Goal: Transaction & Acquisition: Download file/media

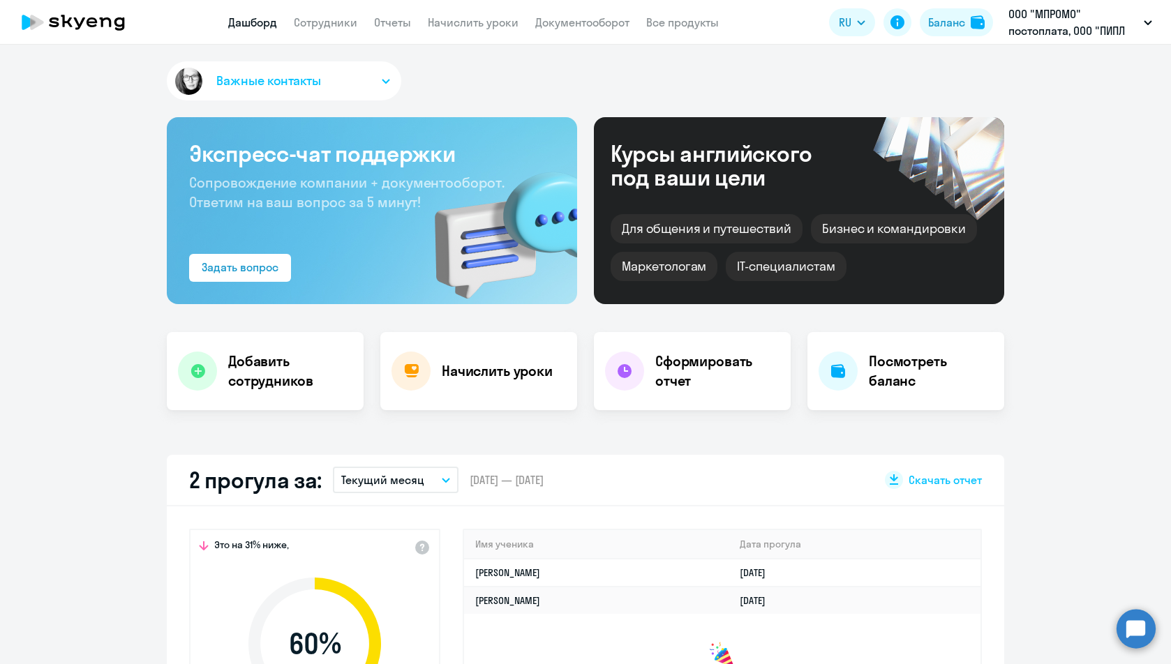
select select "30"
click at [612, 17] on link "Документооборот" at bounding box center [582, 22] width 94 height 14
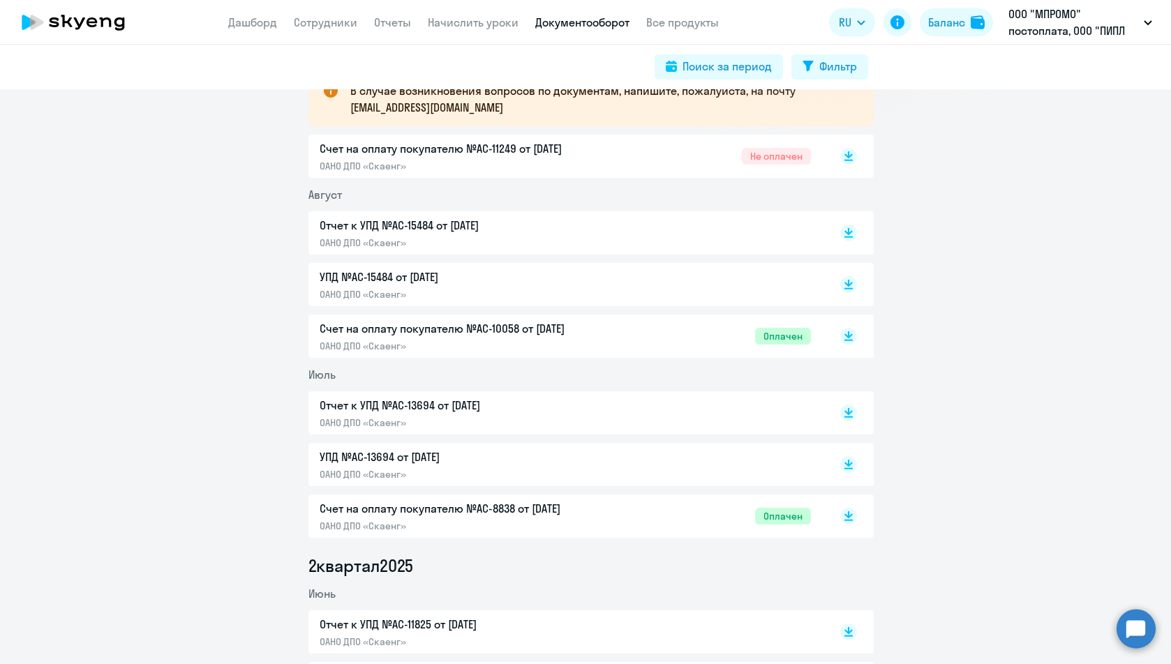
scroll to position [279, 0]
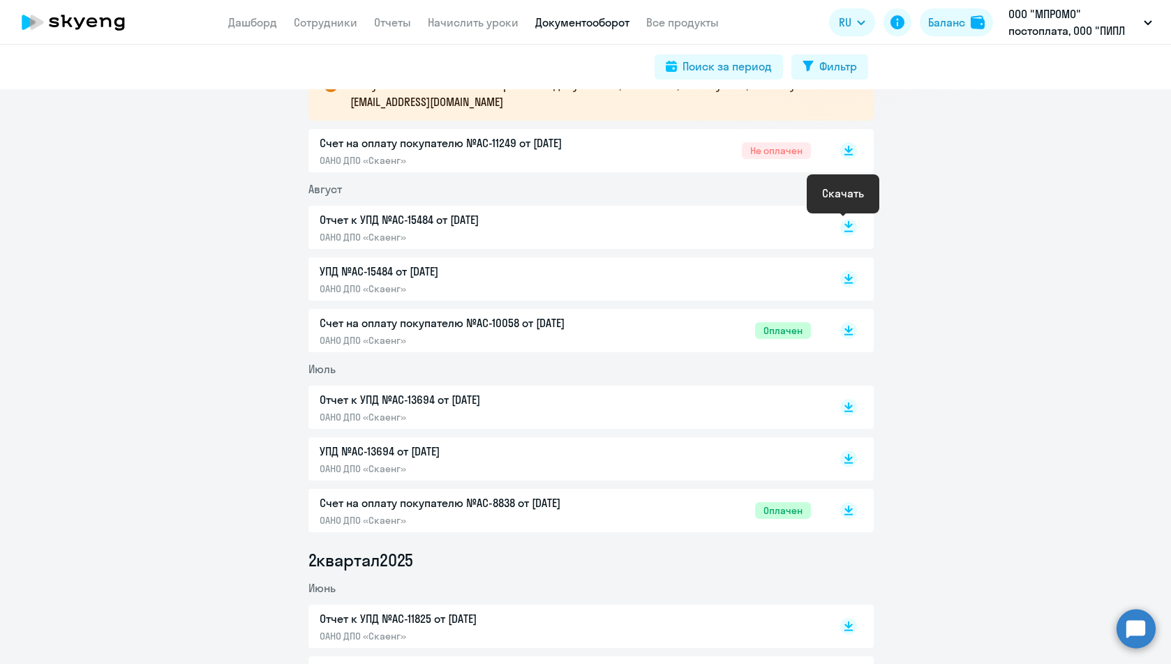
click at [844, 227] on icon at bounding box center [848, 224] width 8 height 7
click at [846, 151] on rect at bounding box center [848, 150] width 17 height 17
